Goal: Task Accomplishment & Management: Use online tool/utility

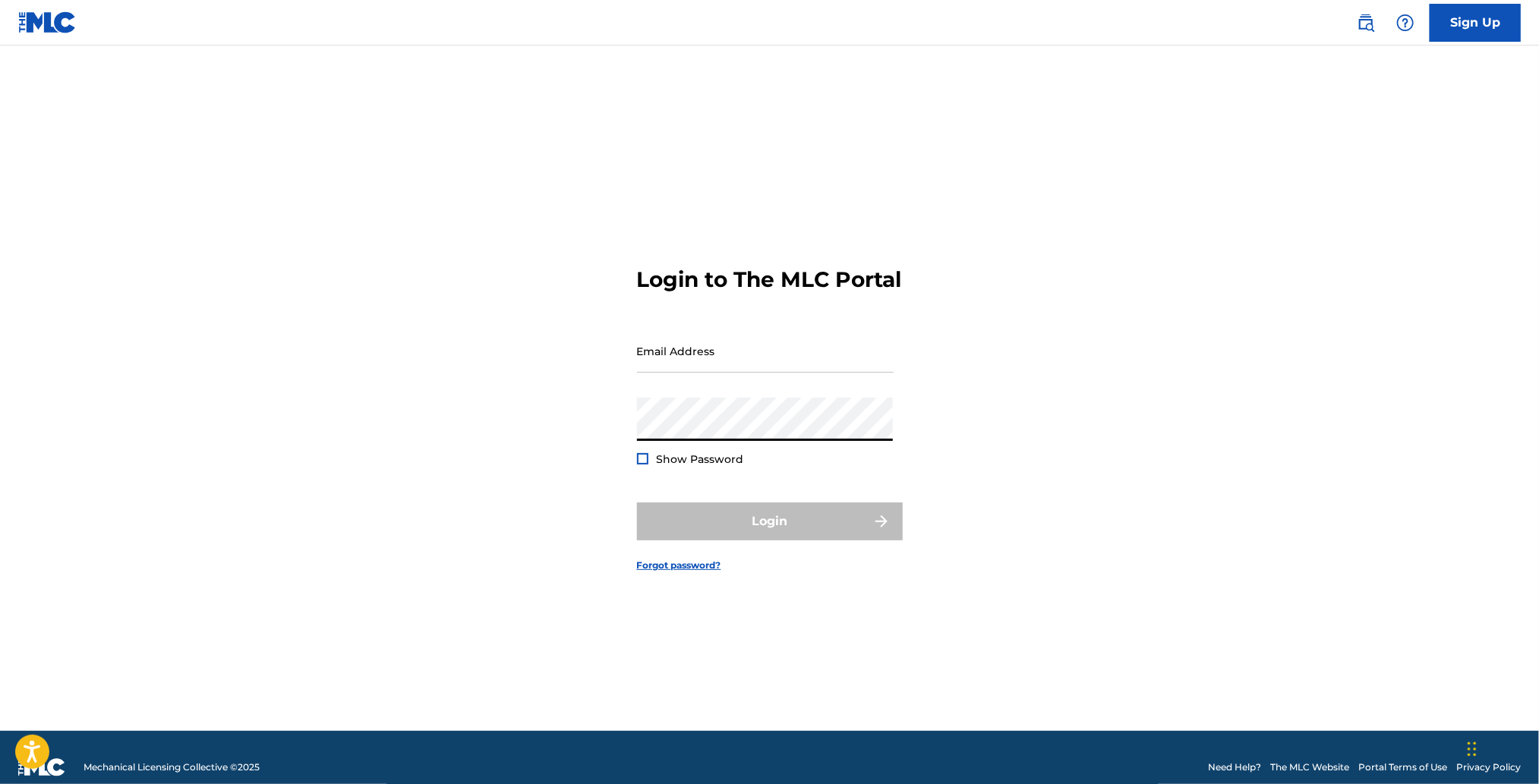
type input "[PERSON_NAME][EMAIL_ADDRESS][DOMAIN_NAME]"
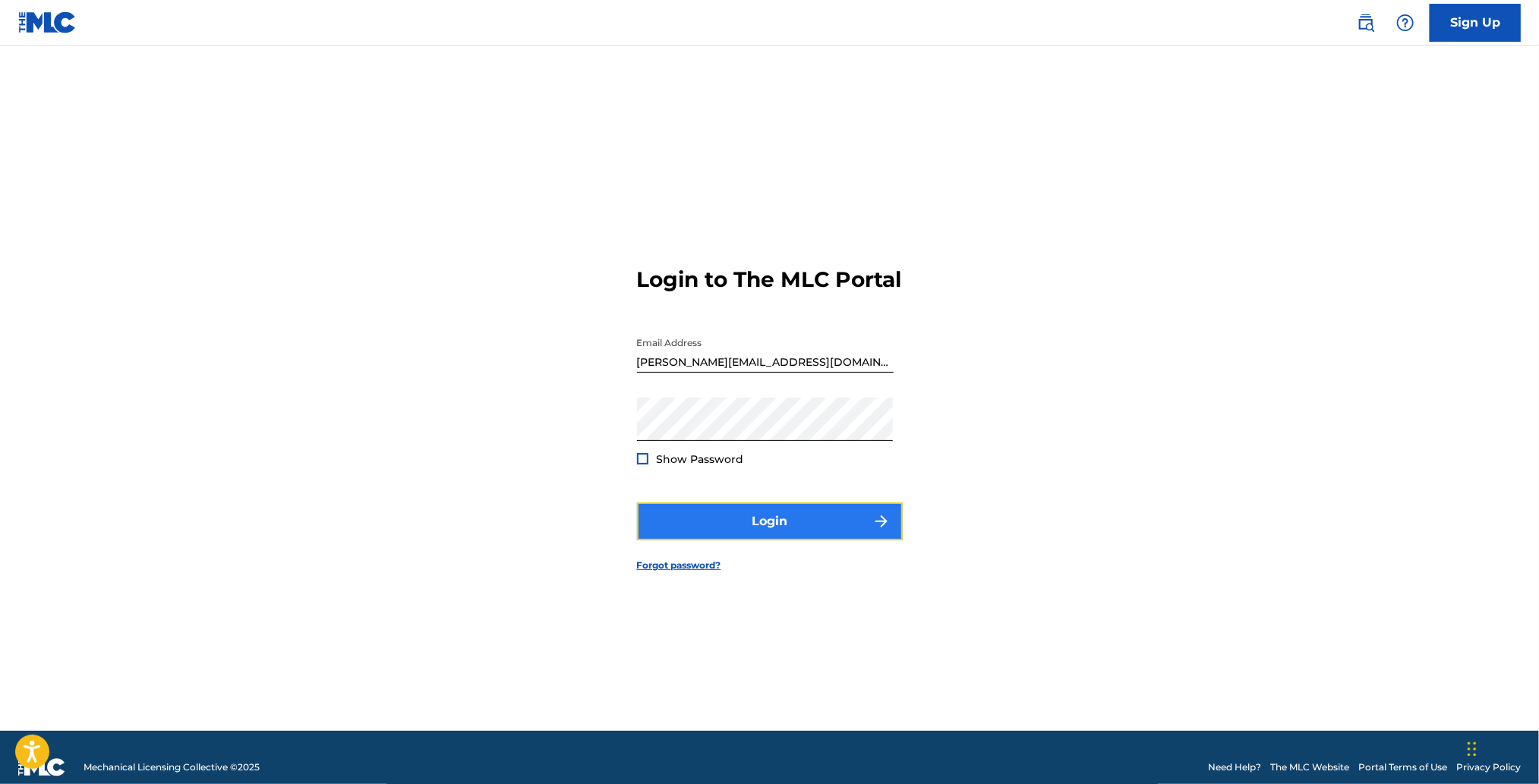
click at [802, 528] on button "Login" at bounding box center [770, 521] width 266 height 38
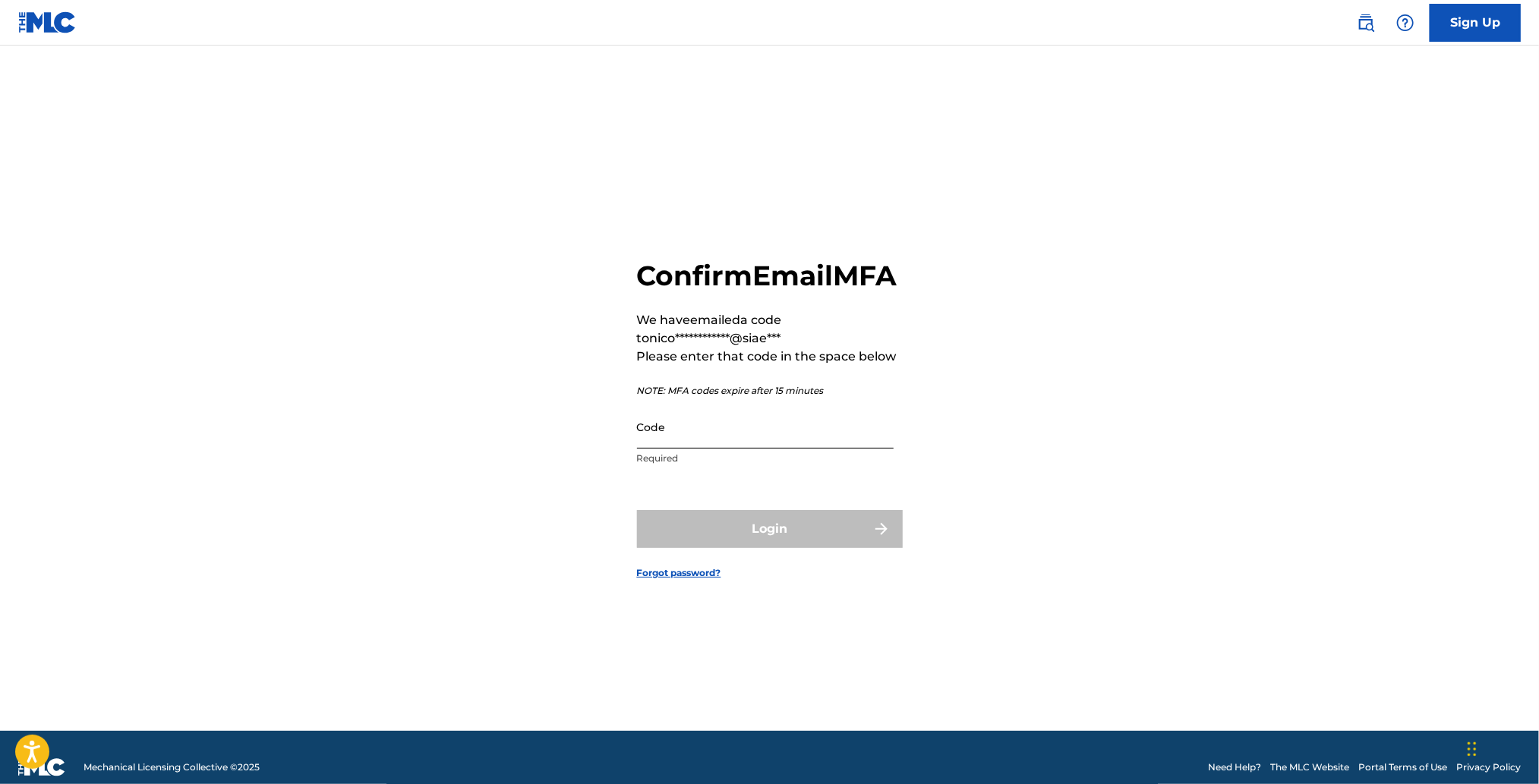
click at [758, 449] on input "Code" at bounding box center [765, 427] width 256 height 44
paste input "868391"
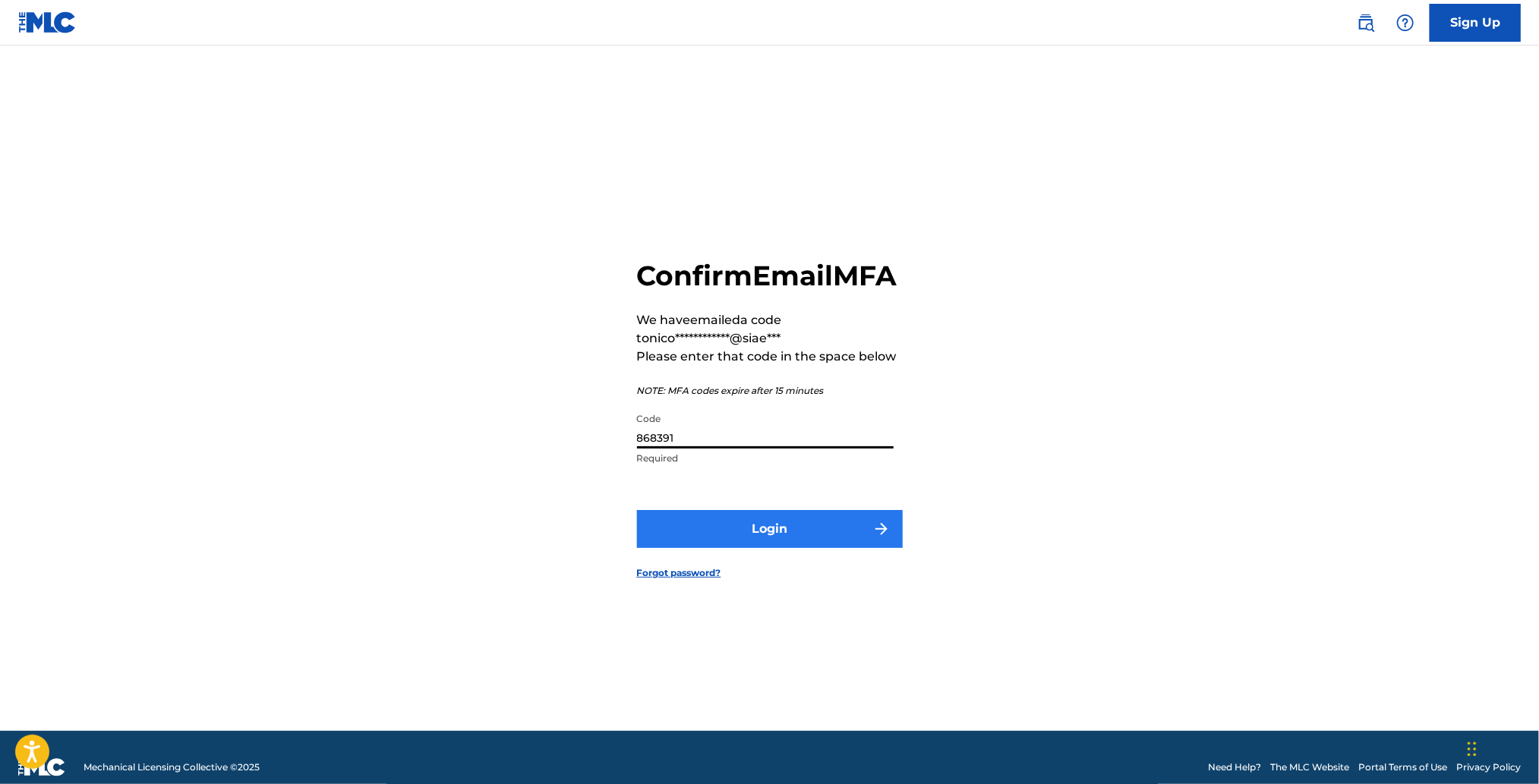
type input "868391"
click at [808, 536] on button "Login" at bounding box center [770, 529] width 266 height 38
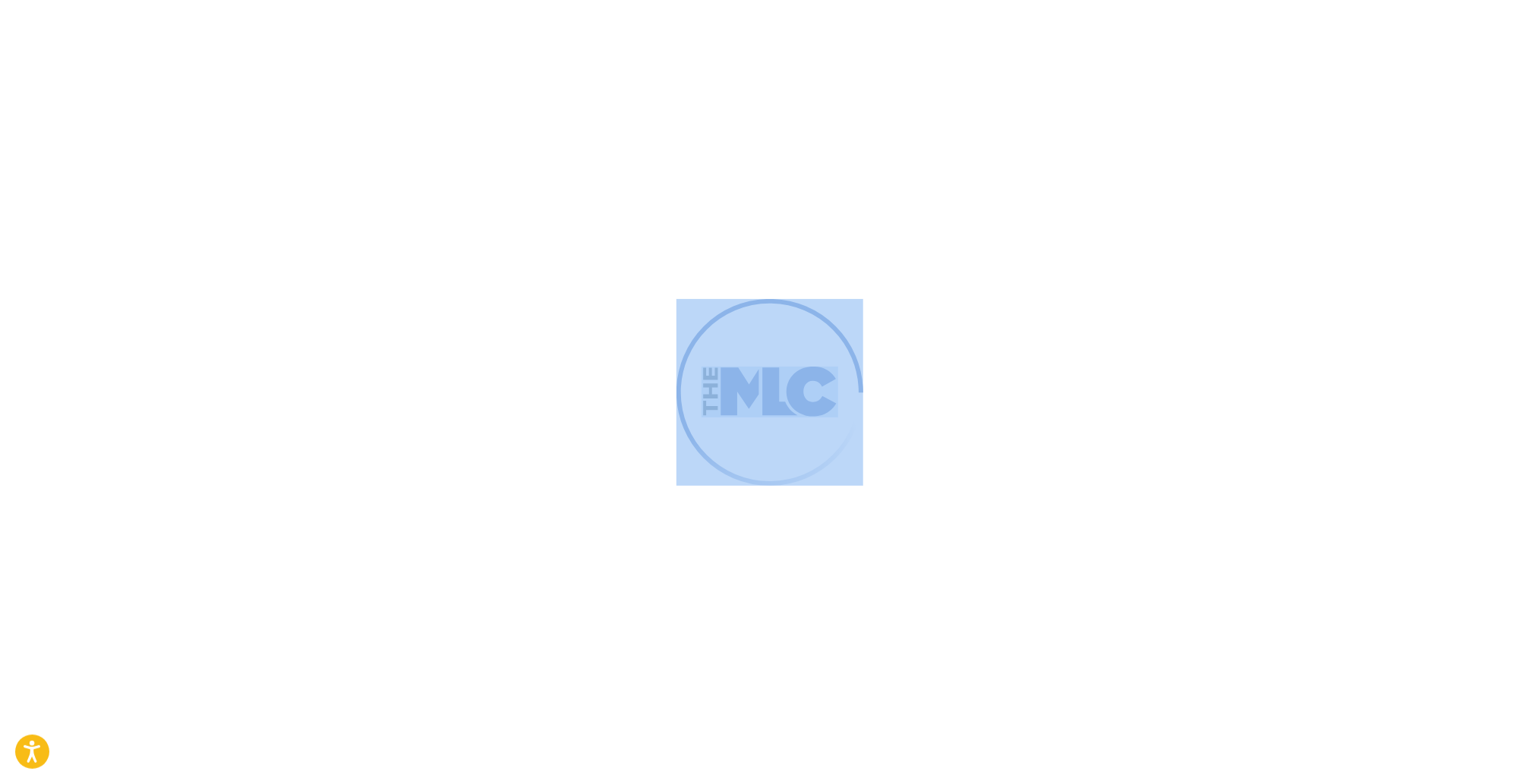
click at [808, 536] on div at bounding box center [769, 392] width 1539 height 784
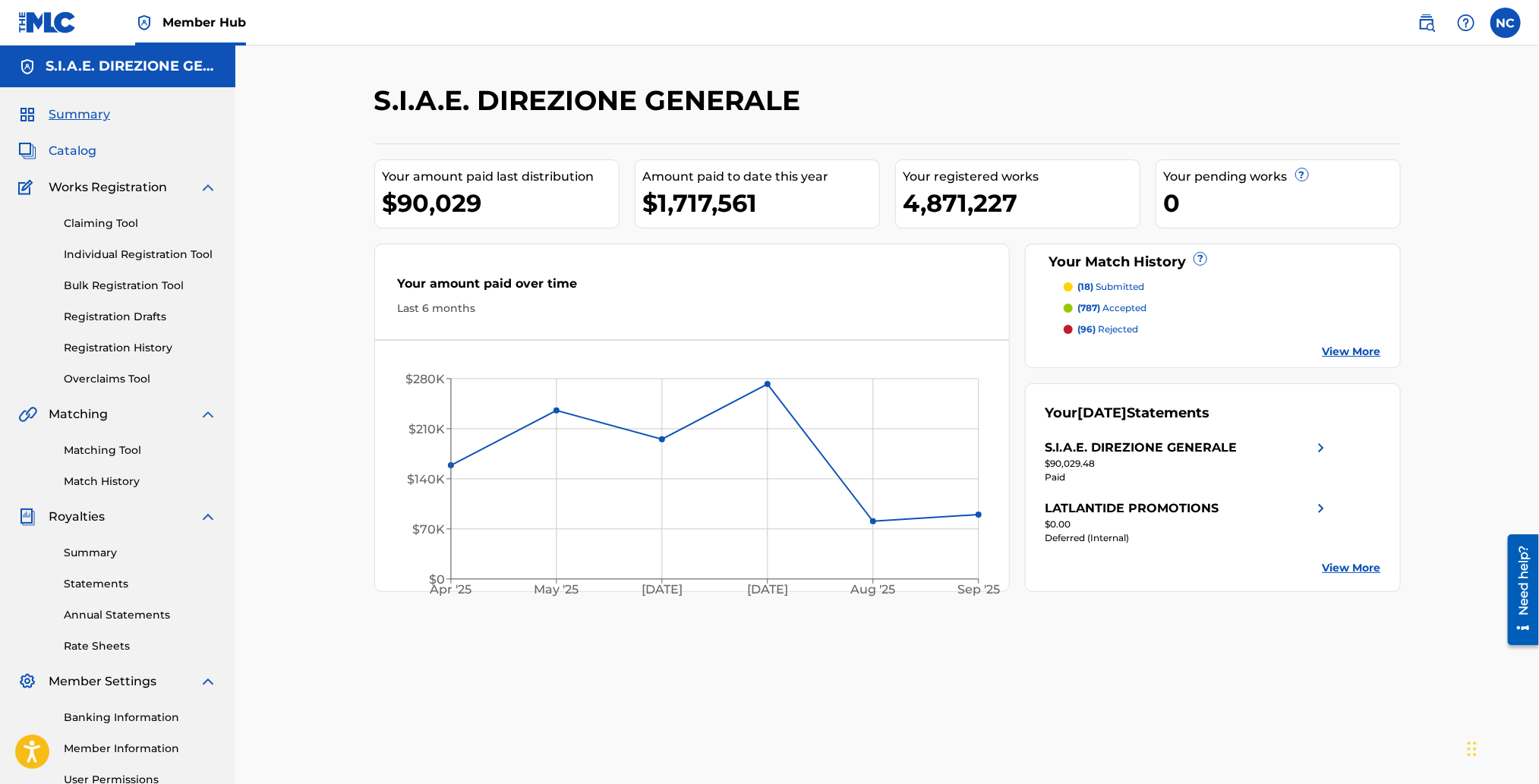
click at [85, 148] on span "Catalog" at bounding box center [73, 151] width 48 height 18
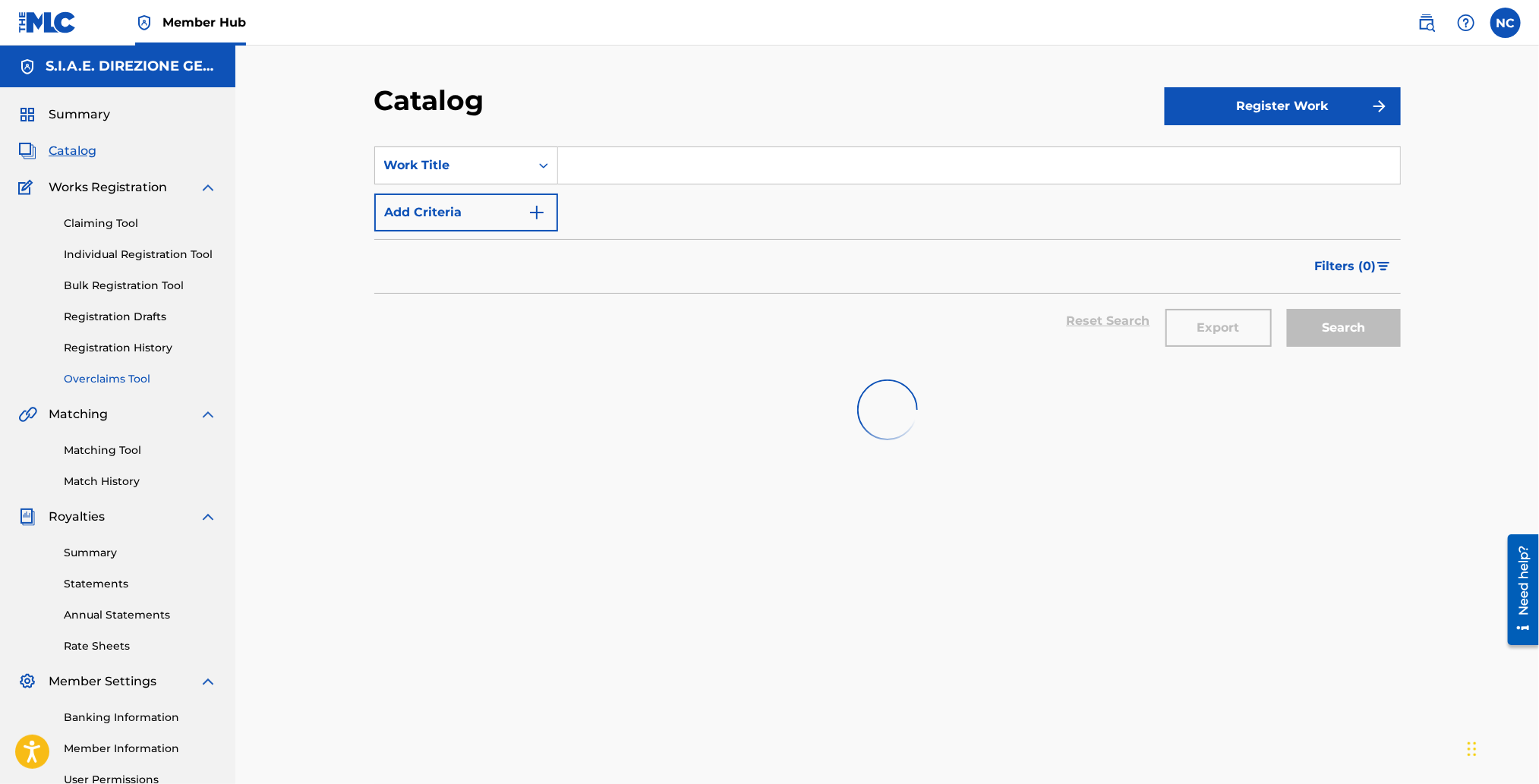
click at [104, 375] on link "Overclaims Tool" at bounding box center [141, 379] width 153 height 16
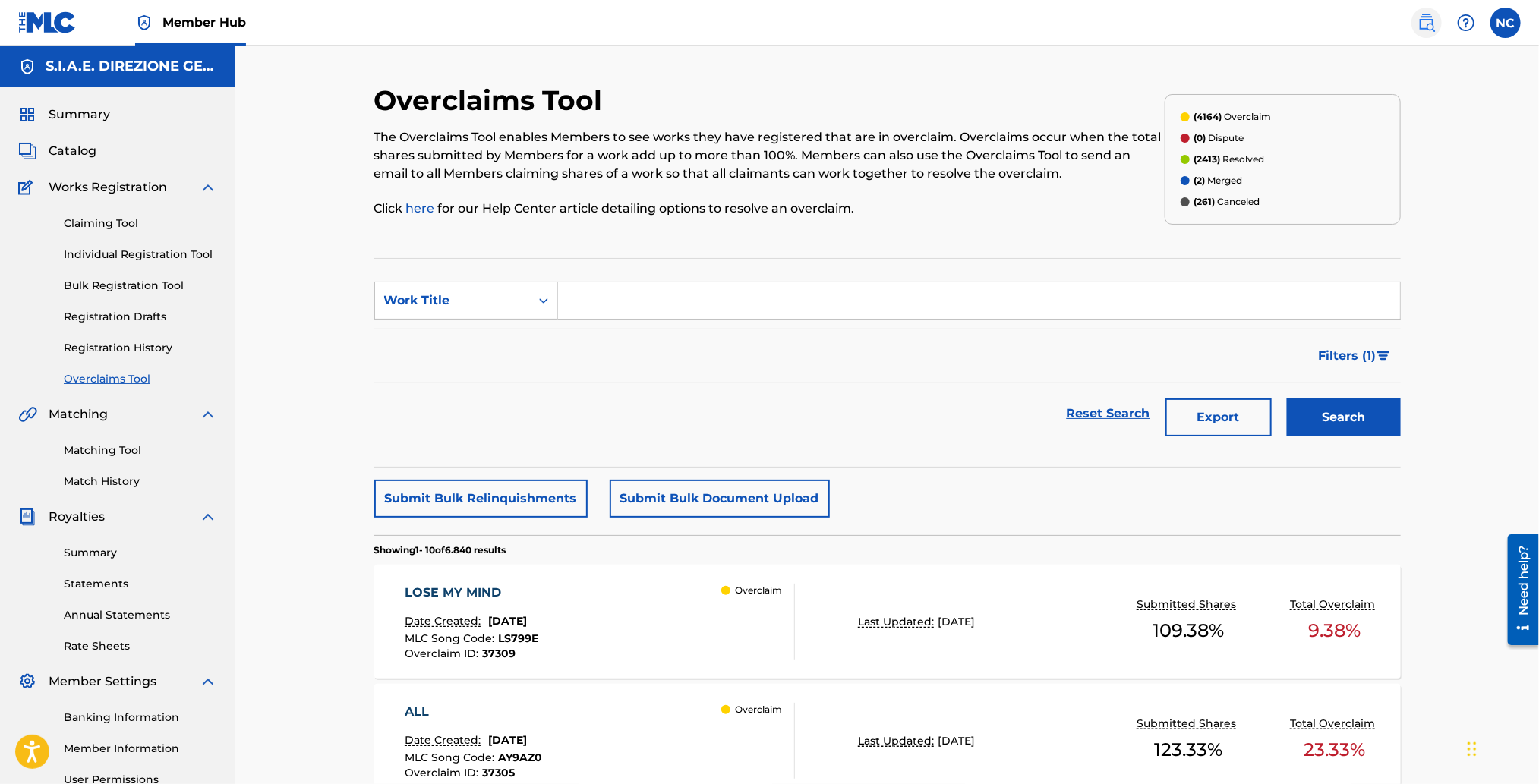
click at [1422, 24] on img at bounding box center [1427, 22] width 18 height 18
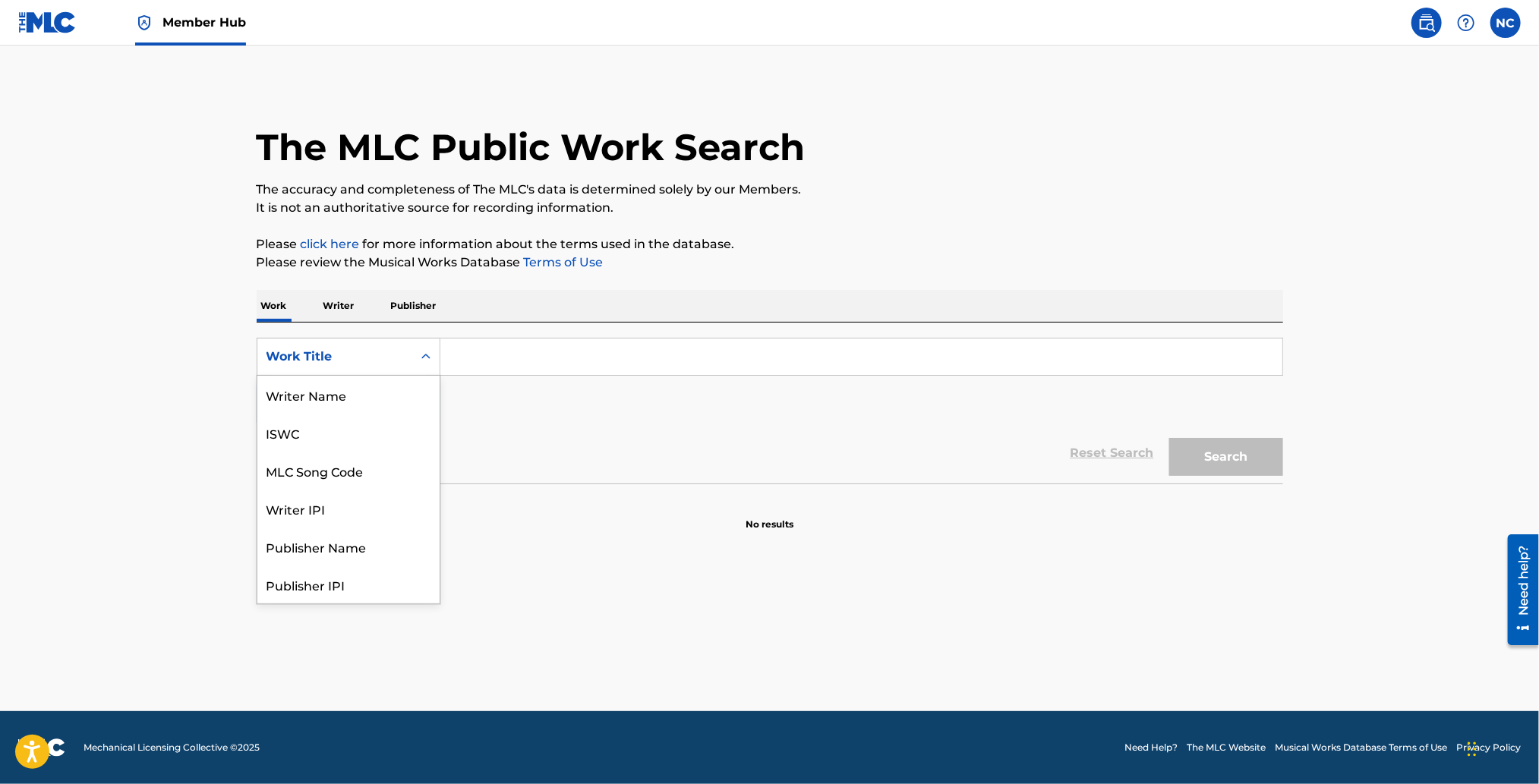
click at [406, 365] on div "Work Title" at bounding box center [335, 357] width 155 height 28
click at [377, 391] on div "MLC Song Code" at bounding box center [348, 394] width 182 height 38
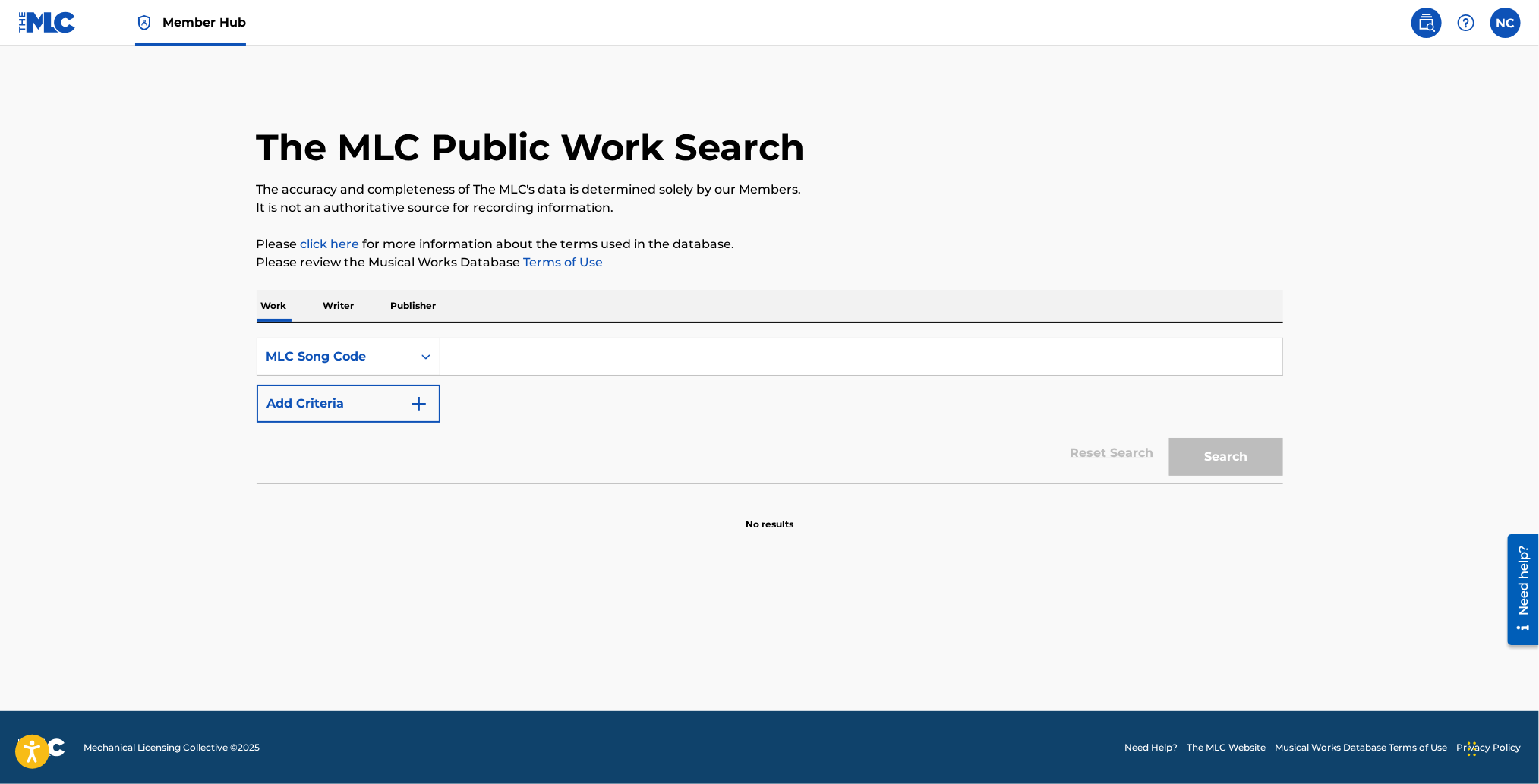
click at [475, 357] on input "Search Form" at bounding box center [862, 357] width 842 height 36
paste input "CA47I9"
type input "CA47I9"
click at [1195, 466] on button "Search" at bounding box center [1227, 457] width 114 height 38
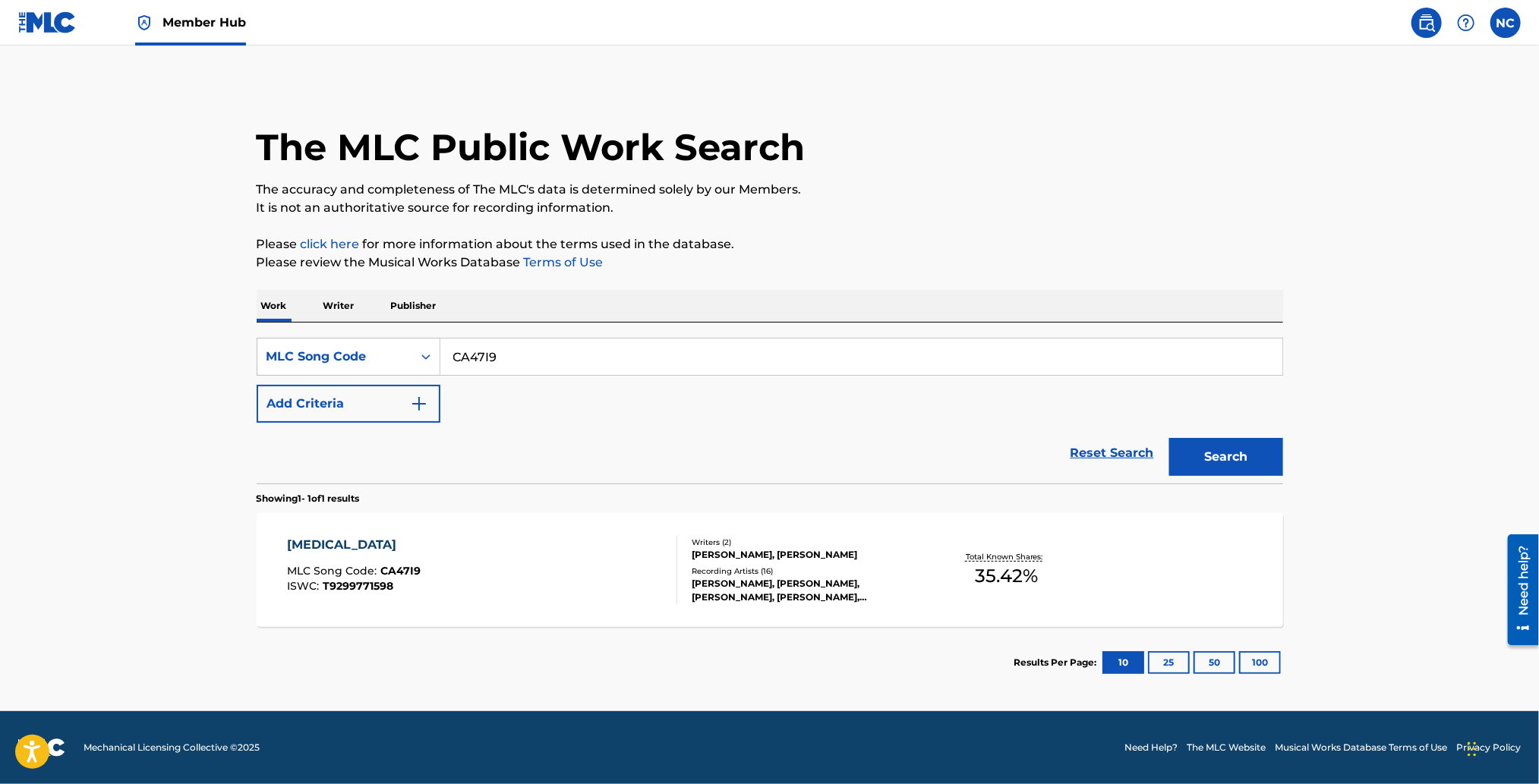
click at [717, 588] on div "[PERSON_NAME], [PERSON_NAME], [PERSON_NAME], [PERSON_NAME], [PERSON_NAME], [PER…" at bounding box center [806, 590] width 230 height 28
